Goal: Register for event/course

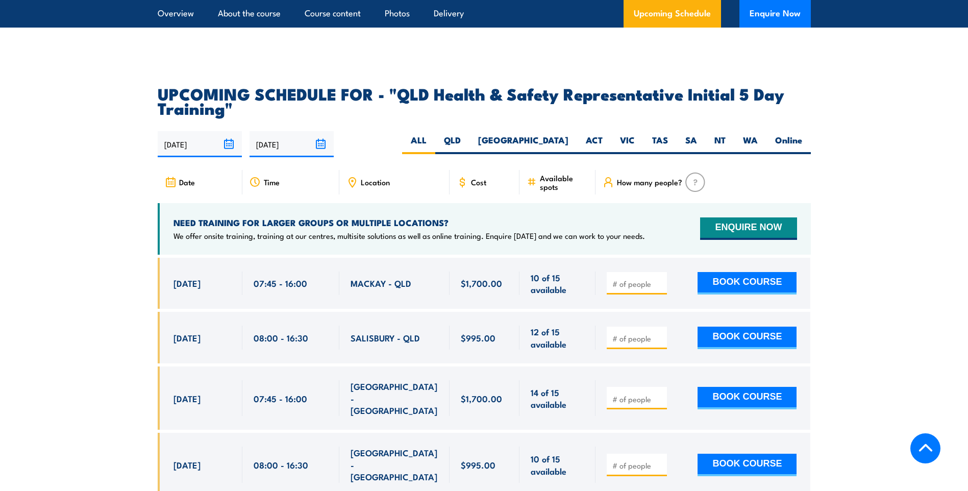
scroll to position [1785, 0]
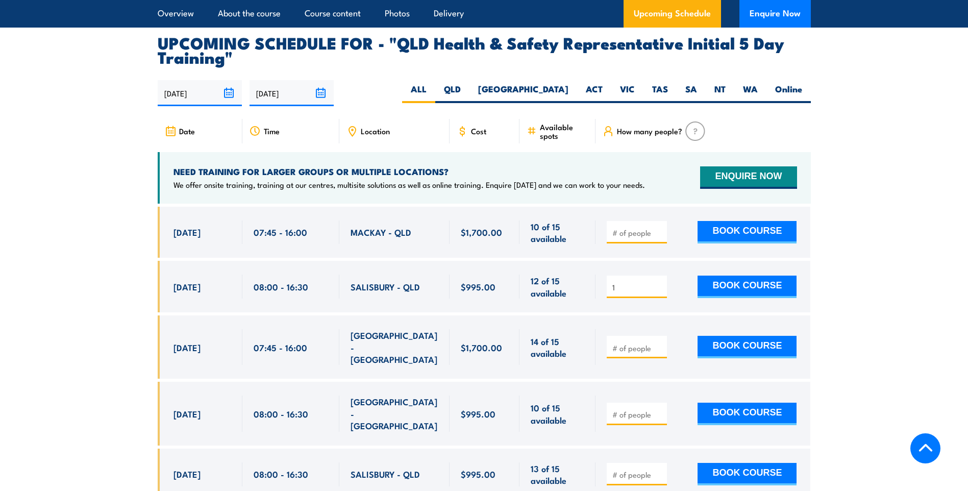
click at [660, 283] on input "1" at bounding box center [637, 287] width 51 height 10
click at [660, 283] on input "2" at bounding box center [637, 287] width 51 height 10
click at [660, 283] on input "3" at bounding box center [637, 287] width 51 height 10
click at [660, 287] on input "2" at bounding box center [637, 287] width 51 height 10
click at [660, 287] on input "1" at bounding box center [637, 287] width 51 height 10
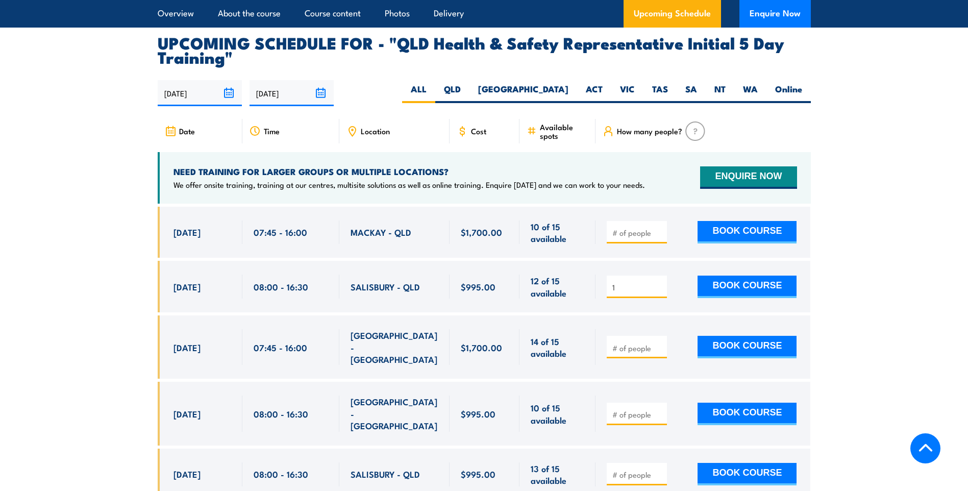
click at [660, 287] on input "1" at bounding box center [637, 287] width 51 height 10
click at [657, 282] on input "2" at bounding box center [637, 287] width 51 height 10
type input "3"
click at [657, 282] on input "3" at bounding box center [637, 287] width 51 height 10
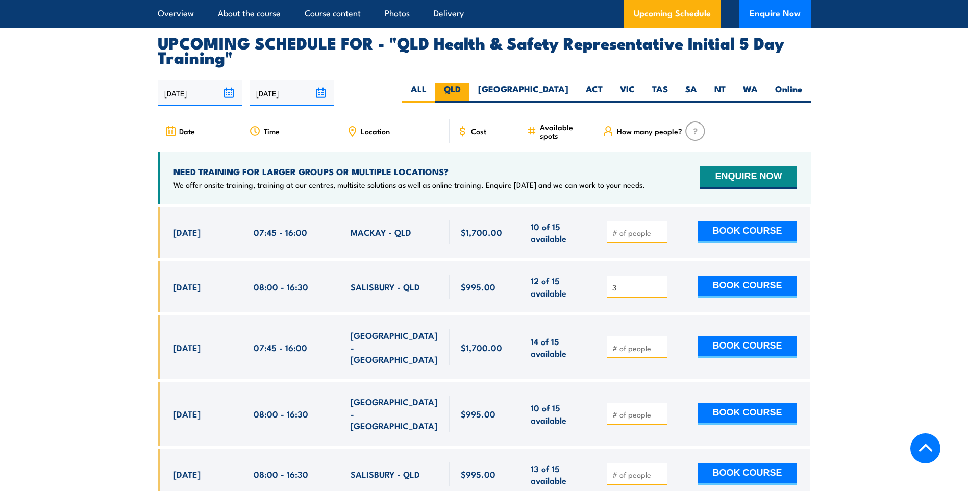
click at [469, 84] on label "QLD" at bounding box center [452, 93] width 34 height 20
click at [467, 84] on input "QLD" at bounding box center [464, 86] width 7 height 7
radio input "true"
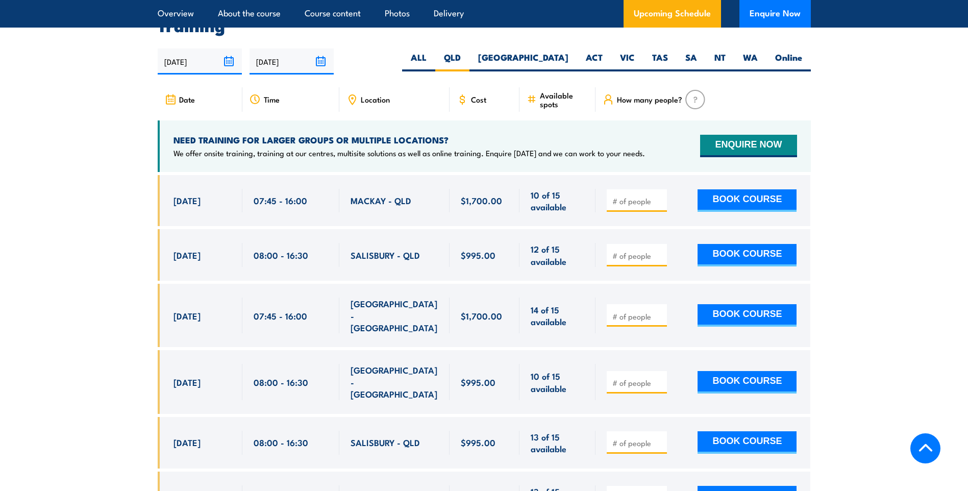
click at [355, 97] on icon at bounding box center [352, 99] width 7 height 9
click at [408, 206] on div "MACKAY - QLD" at bounding box center [394, 201] width 88 height 24
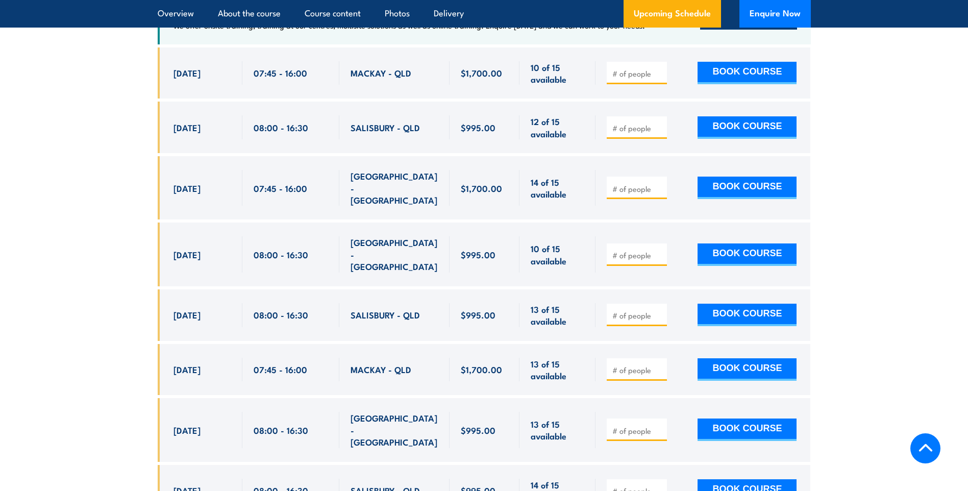
scroll to position [1949, 0]
